Goal: Task Accomplishment & Management: Manage account settings

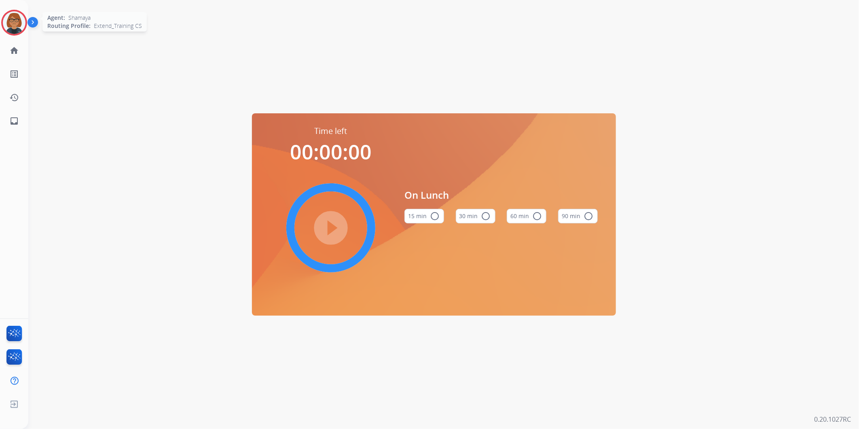
drag, startPoint x: 21, startPoint y: 18, endPoint x: 22, endPoint y: 29, distance: 11.3
click at [22, 19] on img at bounding box center [14, 22] width 23 height 23
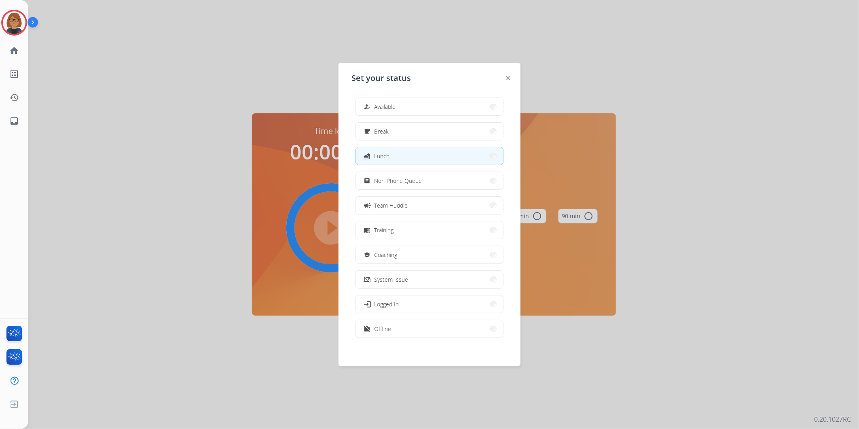
click at [353, 114] on div "how_to_reg Available free_breakfast Break fastfood Lunch assignment Non-Phone Q…" at bounding box center [430, 218] width 156 height 255
click at [387, 107] on span "Available" at bounding box center [384, 106] width 21 height 8
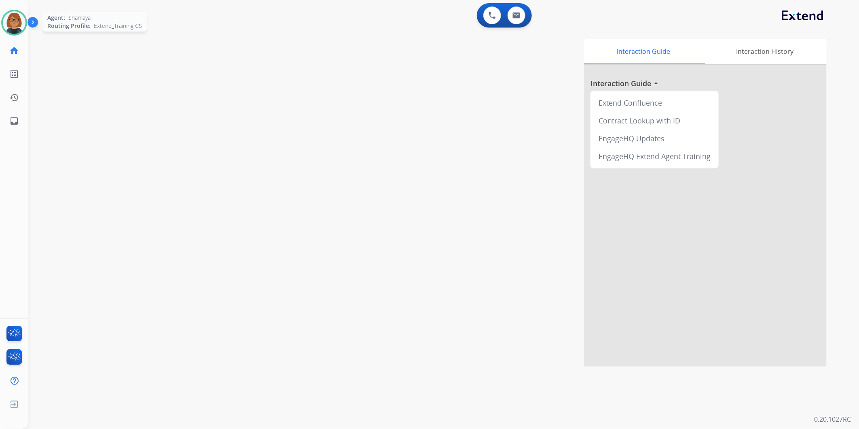
click at [17, 23] on img at bounding box center [14, 22] width 23 height 23
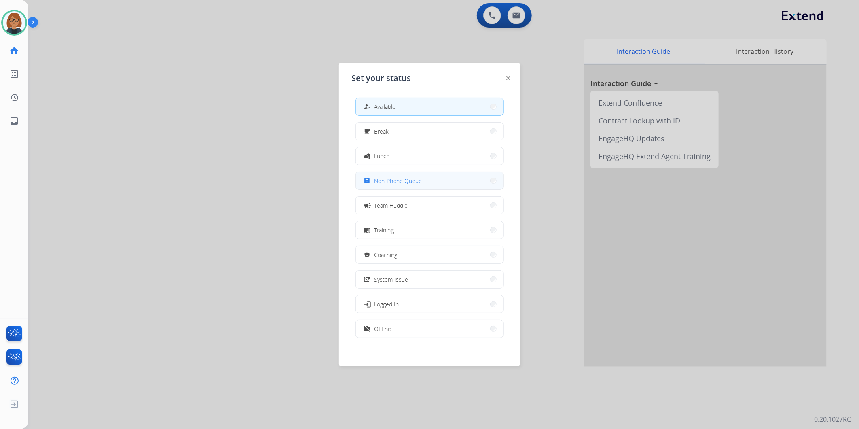
click at [412, 176] on span "Non-Phone Queue" at bounding box center [398, 180] width 48 height 8
